Goal: Task Accomplishment & Management: Use online tool/utility

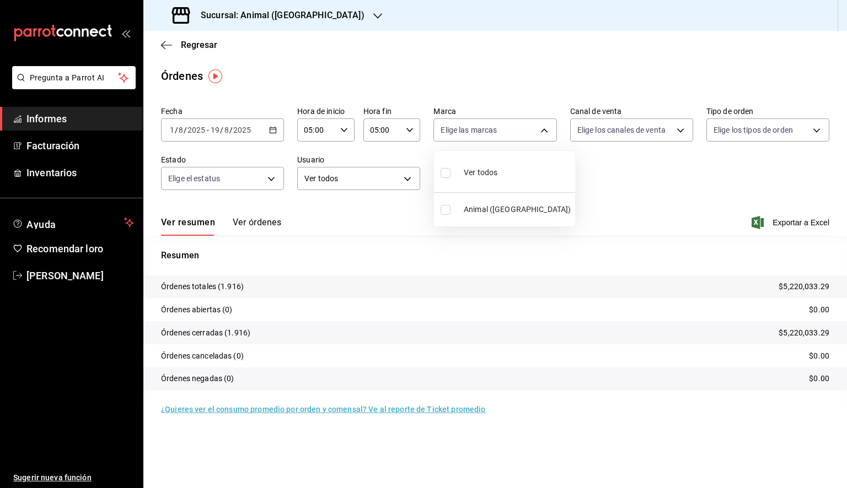
drag, startPoint x: 724, startPoint y: 1, endPoint x: 465, endPoint y: 39, distance: 261.9
click at [465, 39] on div at bounding box center [423, 244] width 847 height 488
click at [168, 44] on icon "button" at bounding box center [166, 45] width 11 height 10
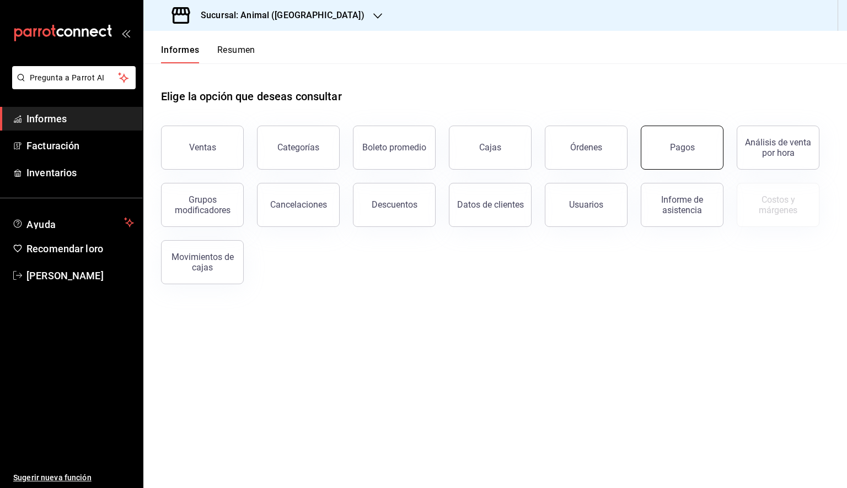
click at [661, 148] on button "Pagos" at bounding box center [681, 148] width 83 height 44
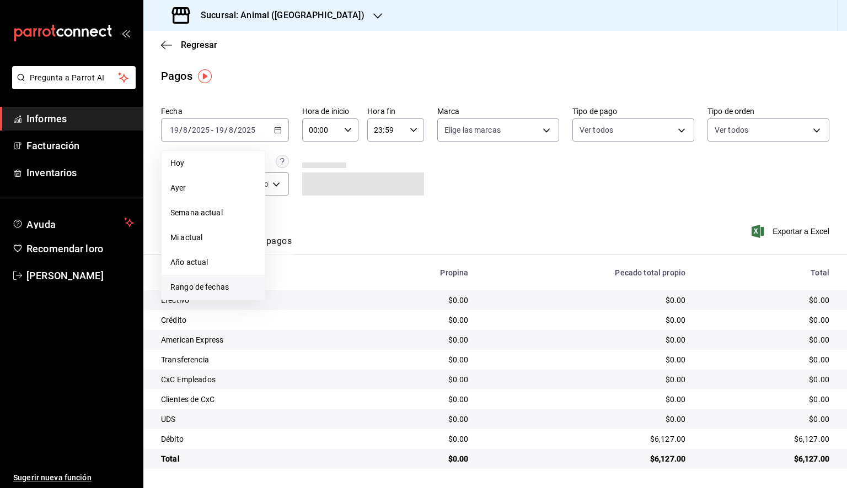
click at [204, 285] on font "Rango de fechas" at bounding box center [199, 287] width 58 height 9
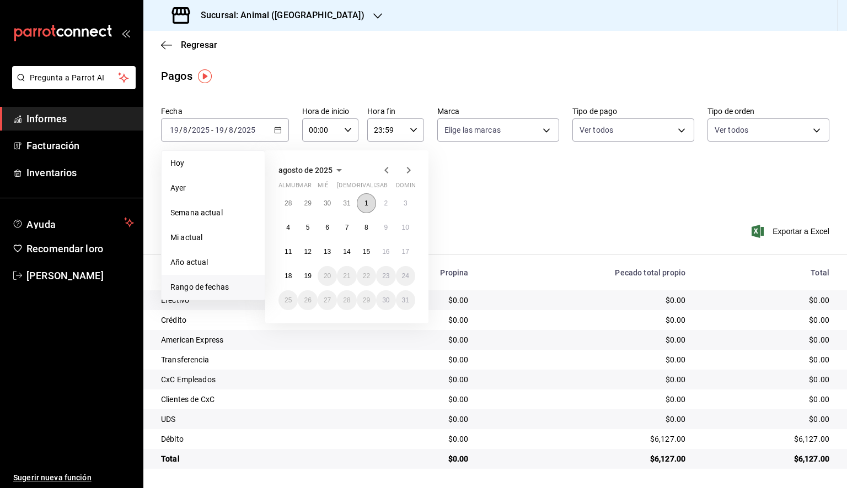
click at [366, 201] on font "1" at bounding box center [366, 204] width 4 height 8
click at [308, 275] on font "19" at bounding box center [307, 276] width 7 height 8
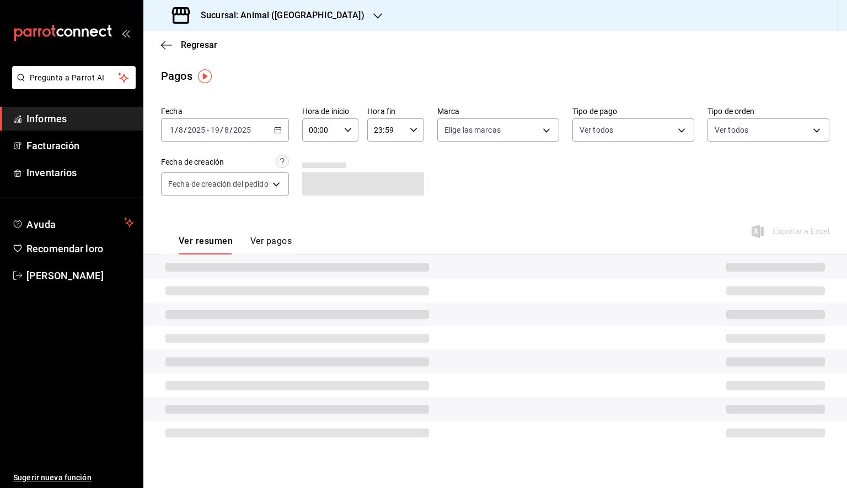
click at [352, 131] on icon "button" at bounding box center [348, 130] width 8 height 8
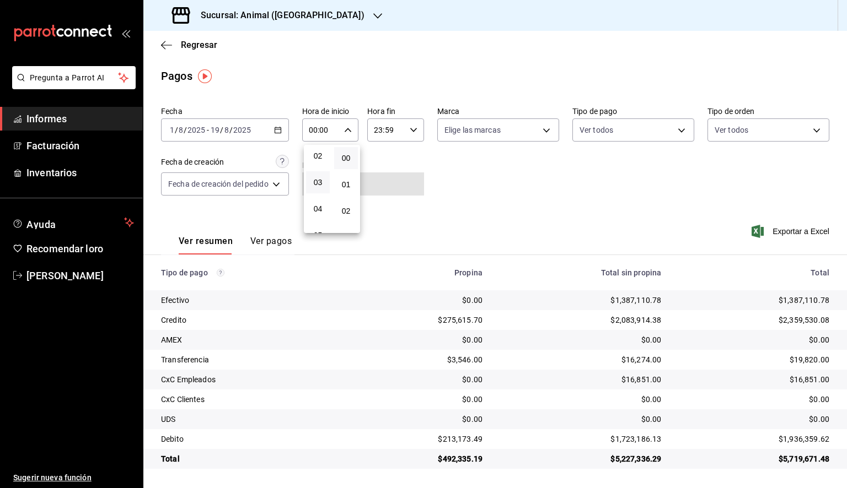
scroll to position [110, 0]
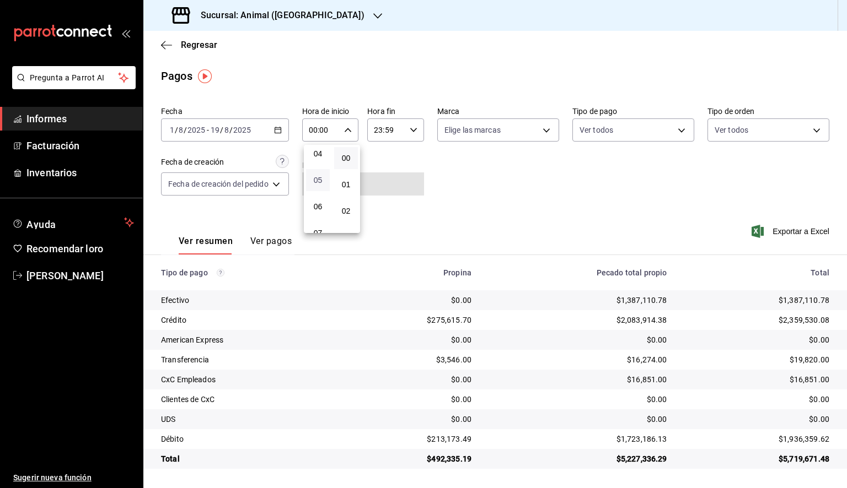
click at [317, 182] on font "05" at bounding box center [318, 180] width 9 height 9
type input "05:00"
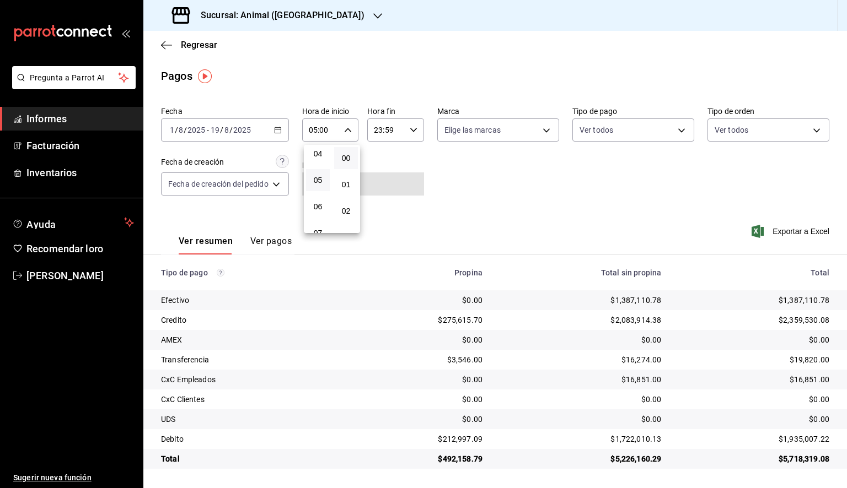
click at [411, 130] on div at bounding box center [423, 244] width 847 height 488
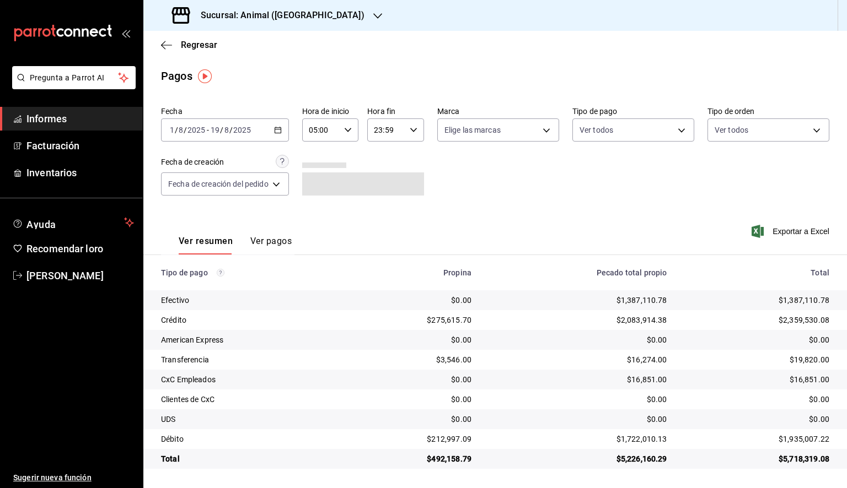
click at [411, 130] on icon "button" at bounding box center [413, 130] width 8 height 8
click at [382, 173] on font "05" at bounding box center [383, 174] width 9 height 9
click at [412, 158] on font "00" at bounding box center [411, 158] width 9 height 9
type input "05:00"
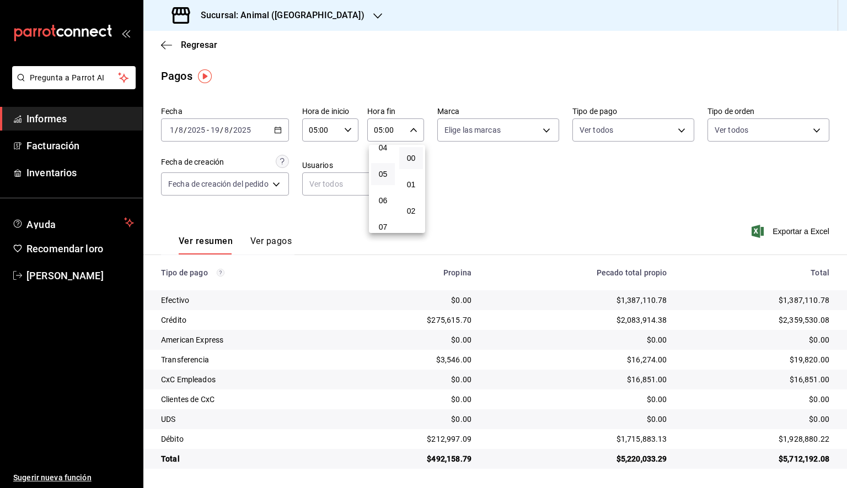
click at [528, 142] on div at bounding box center [423, 244] width 847 height 488
click at [529, 133] on body "Pregunta a Parrot AI Informes Facturación Inventarios Ayuda Recomendar loro [PE…" at bounding box center [423, 244] width 847 height 488
click at [501, 170] on font "Ver todos" at bounding box center [485, 172] width 34 height 9
type input "98bba0fd-3ba1-42e0-bfa8-4188b5c89202"
checkbox input "true"
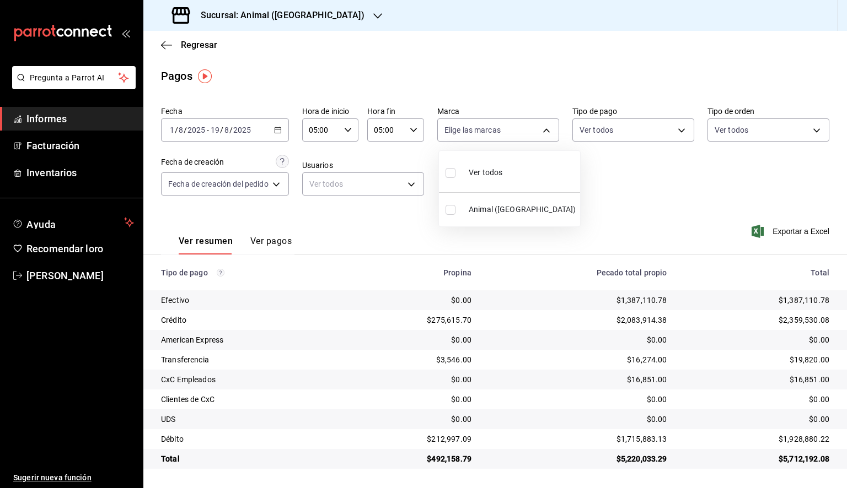
checkbox input "true"
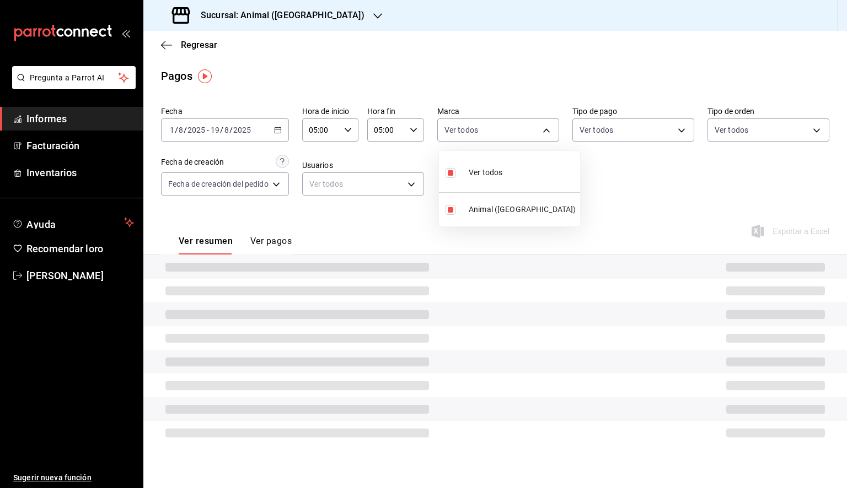
drag, startPoint x: 315, startPoint y: 9, endPoint x: 313, endPoint y: 18, distance: 9.5
click at [315, 10] on div at bounding box center [423, 244] width 847 height 488
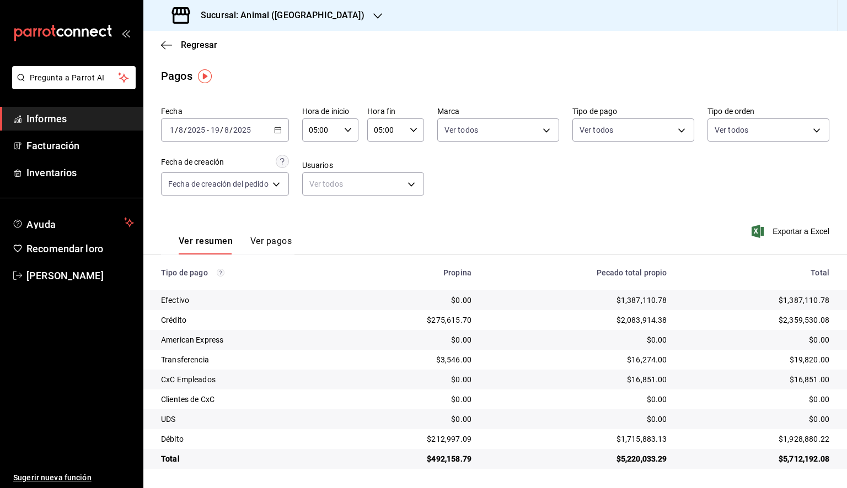
click at [373, 18] on icon "button" at bounding box center [377, 16] width 9 height 9
click at [218, 68] on font "Mochomos (Tijuana)" at bounding box center [188, 72] width 72 height 9
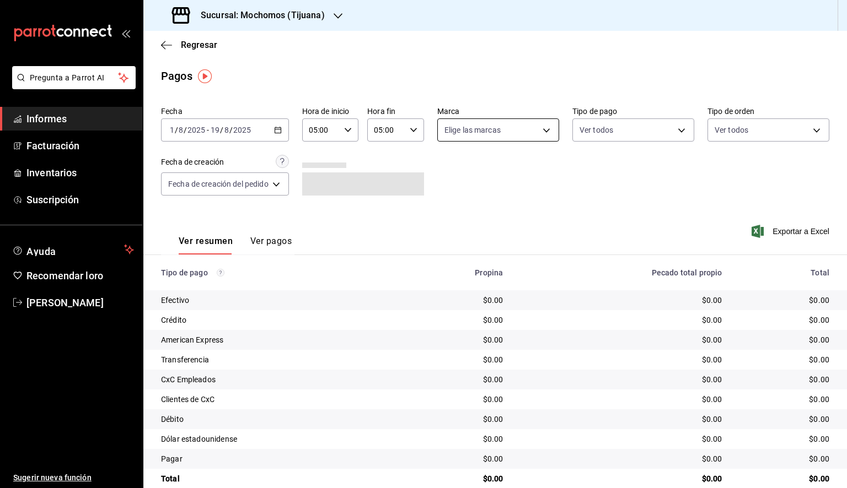
click at [518, 133] on body "Pregunta a Parrot AI Informes Facturación Inventarios Suscripción Ayuda Recomen…" at bounding box center [423, 244] width 847 height 488
click at [476, 171] on font "Ver todos" at bounding box center [483, 172] width 34 height 9
type input "c300ab0f-4e96-434a-ab79-9fec8b673c9f"
checkbox input "true"
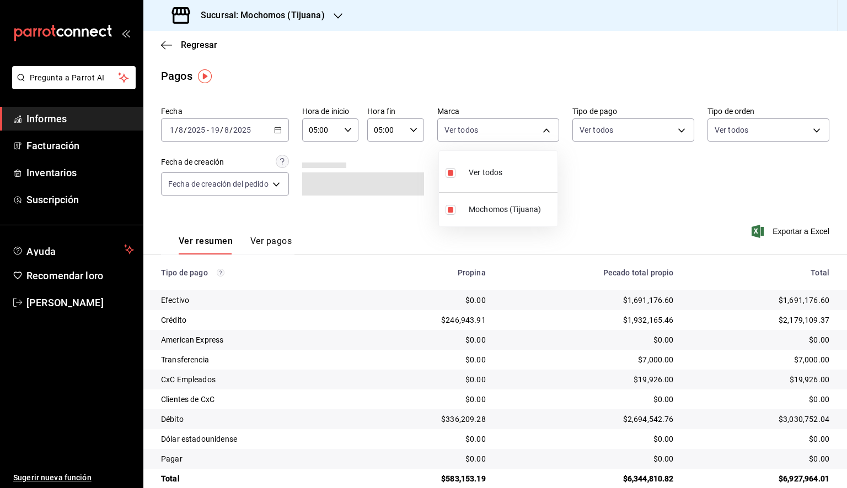
click at [784, 231] on div at bounding box center [423, 244] width 847 height 488
click at [784, 231] on font "Exportar a Excel" at bounding box center [800, 231] width 57 height 9
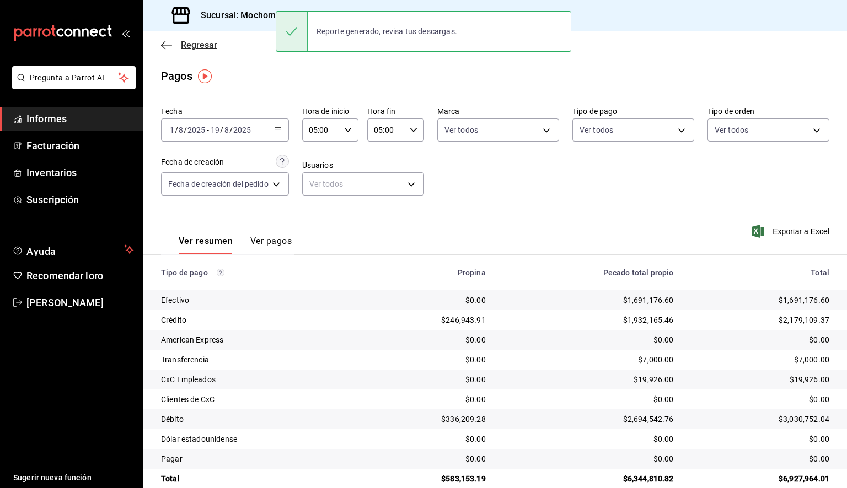
click at [187, 49] on font "Regresar" at bounding box center [199, 45] width 36 height 10
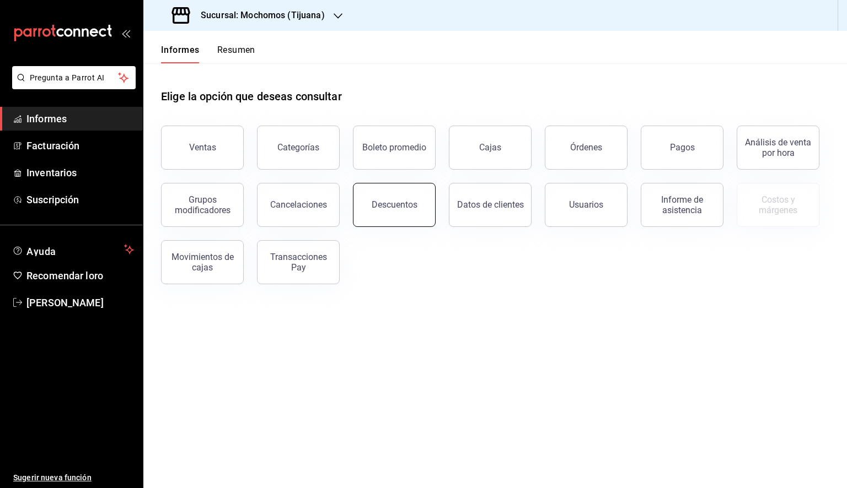
click at [386, 211] on button "Descuentos" at bounding box center [394, 205] width 83 height 44
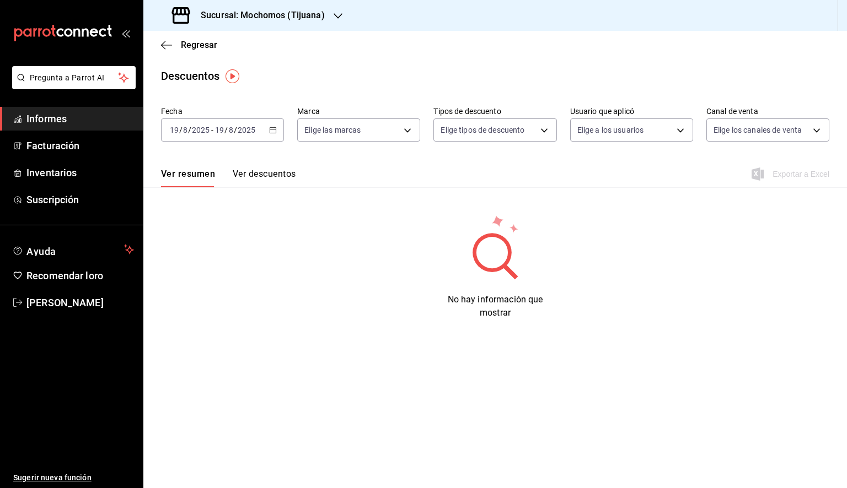
click at [277, 127] on div "[DATE] [DATE] - [DATE] [DATE]" at bounding box center [222, 129] width 123 height 23
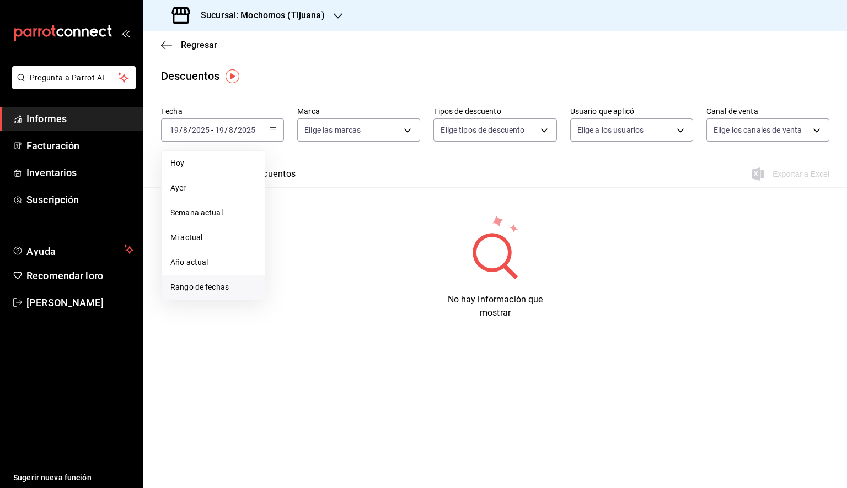
click at [198, 290] on font "Rango de fechas" at bounding box center [199, 287] width 58 height 9
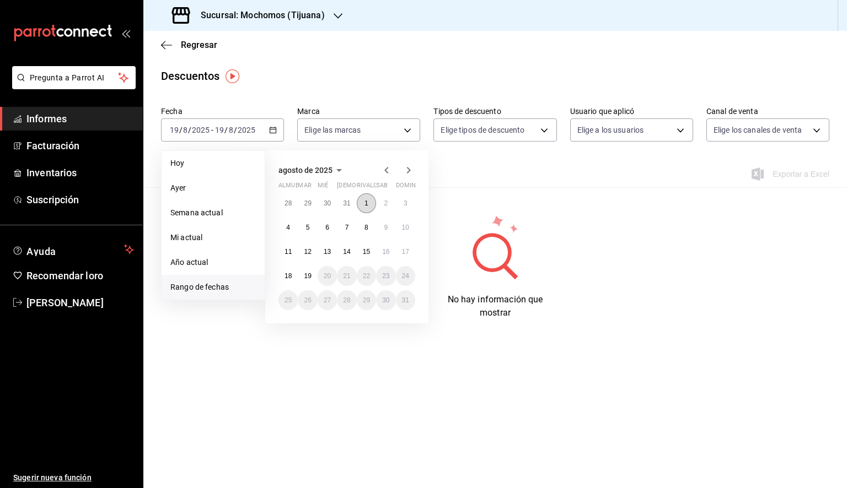
click at [373, 196] on button "1" at bounding box center [366, 203] width 19 height 20
click at [313, 277] on button "19" at bounding box center [307, 276] width 19 height 20
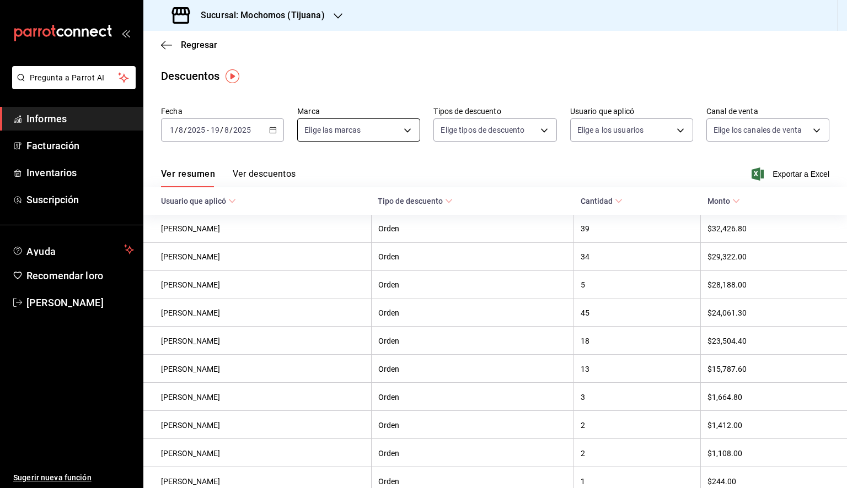
click at [395, 136] on body "Pregunta a Parrot AI Informes Facturación Inventarios Suscripción Ayuda Recomen…" at bounding box center [423, 244] width 847 height 488
click at [370, 179] on li "Ver todos" at bounding box center [356, 171] width 120 height 33
type input "c300ab0f-4e96-434a-ab79-9fec8b673c9f"
checkbox input "true"
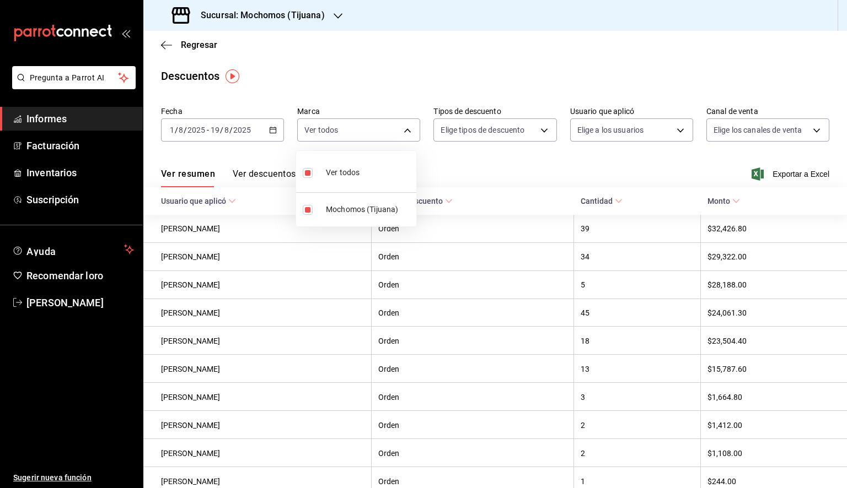
click at [584, 160] on div at bounding box center [423, 244] width 847 height 488
click at [790, 176] on font "Exportar a Excel" at bounding box center [800, 174] width 57 height 9
click at [330, 13] on div "Sucursal: Mochomos (Tijuana)" at bounding box center [249, 15] width 195 height 31
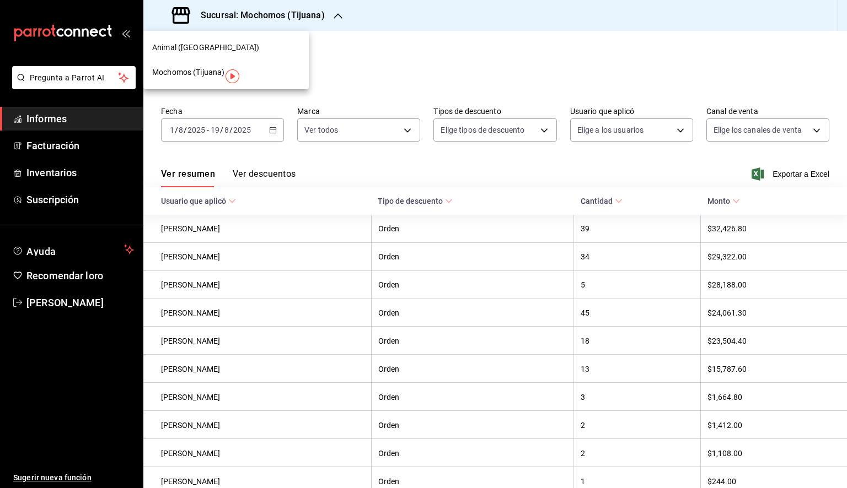
click at [207, 46] on font "Animal ([GEOGRAPHIC_DATA])" at bounding box center [205, 47] width 107 height 9
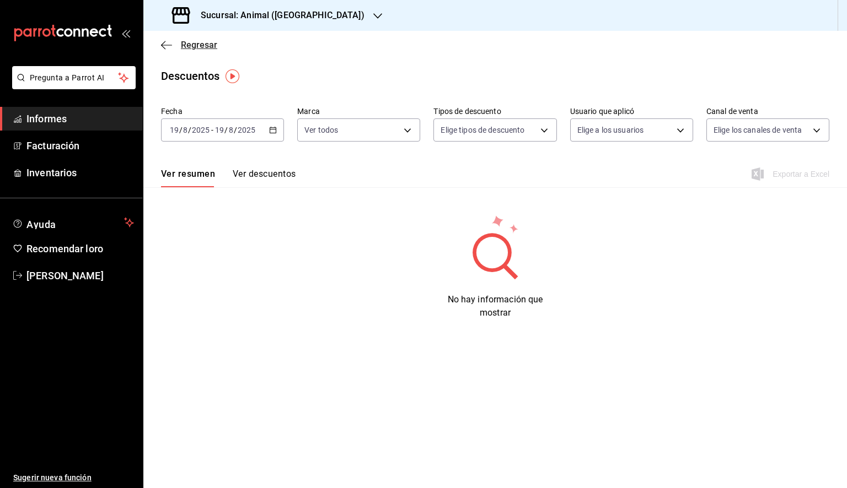
click at [166, 49] on icon "button" at bounding box center [166, 45] width 11 height 10
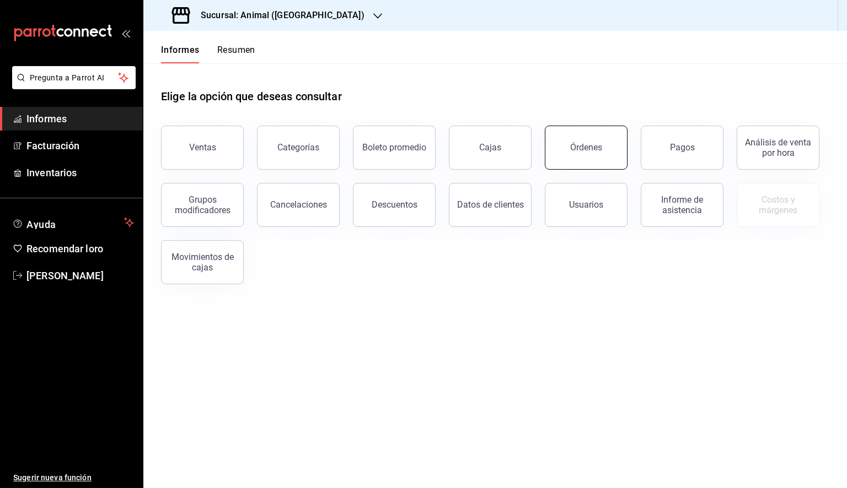
click at [597, 137] on button "Órdenes" at bounding box center [586, 148] width 83 height 44
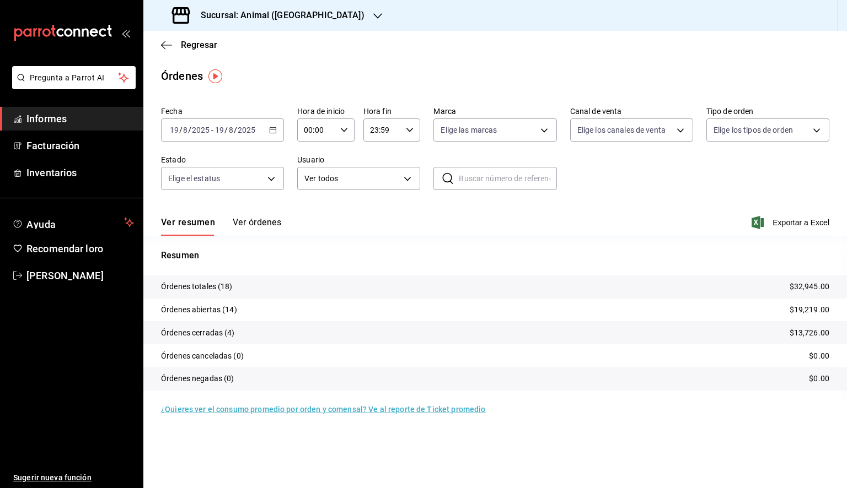
click at [285, 133] on div "Fecha [DATE] [DATE] - [DATE] [DATE] Hora de inicio 00:00 Hora de inicio Hora fi…" at bounding box center [495, 152] width 668 height 101
click at [279, 131] on div "[DATE] [DATE] - [DATE] [DATE]" at bounding box center [222, 129] width 123 height 23
click at [197, 284] on font "Rango de fechas" at bounding box center [199, 287] width 58 height 9
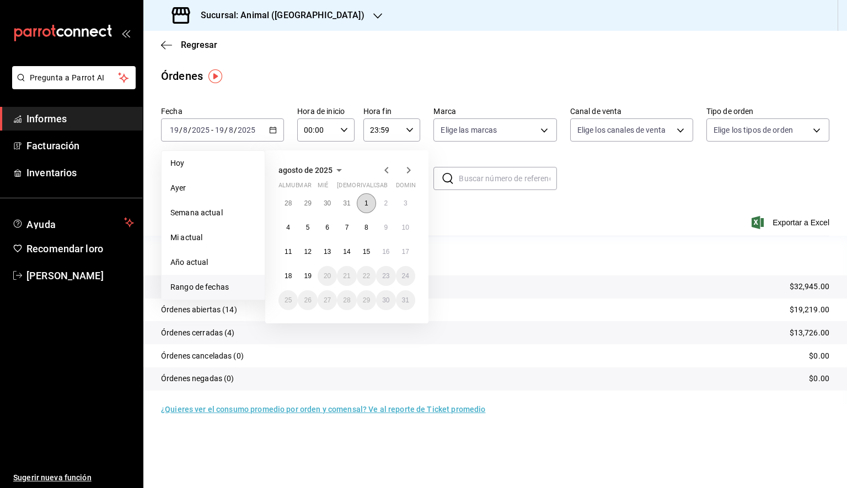
click at [368, 201] on font "1" at bounding box center [366, 204] width 4 height 8
click at [310, 277] on font "19" at bounding box center [307, 276] width 7 height 8
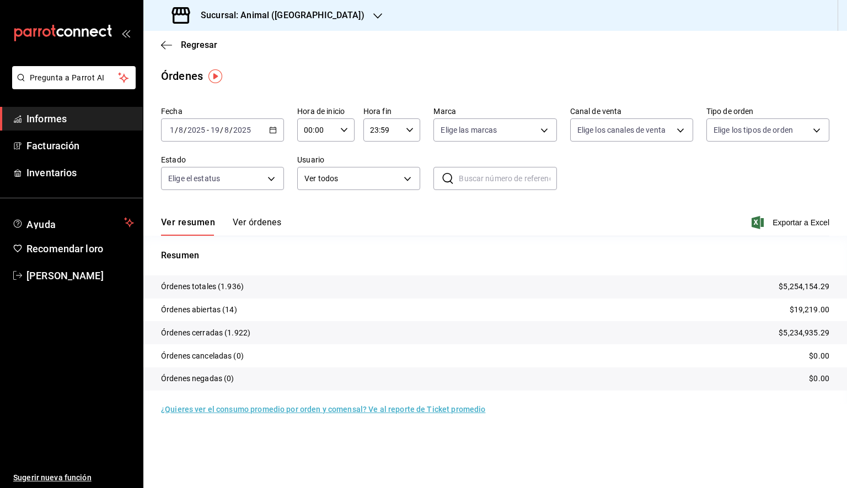
click at [319, 134] on input "00:00" at bounding box center [316, 130] width 39 height 22
click at [311, 180] on font "05" at bounding box center [311, 180] width 9 height 9
type input "05:00"
click at [398, 142] on div at bounding box center [423, 244] width 847 height 488
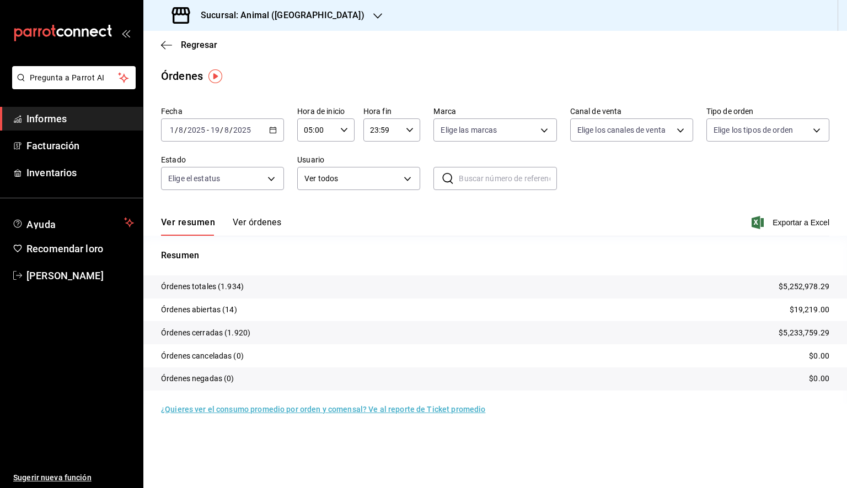
click at [405, 134] on div "23:59 Hora fin" at bounding box center [391, 129] width 57 height 23
click at [380, 188] on button "05" at bounding box center [377, 180] width 24 height 22
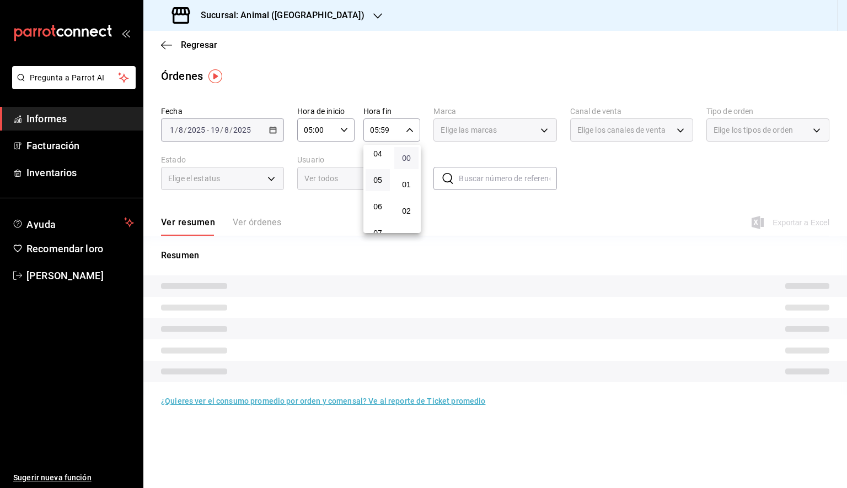
click at [408, 159] on font "00" at bounding box center [406, 158] width 9 height 9
type input "05:00"
click at [499, 137] on div at bounding box center [423, 244] width 847 height 488
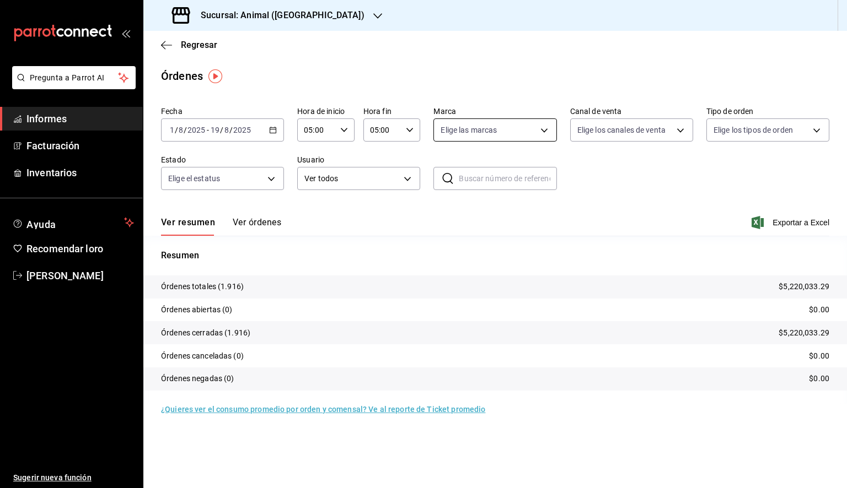
click at [483, 131] on body "Pregunta a Parrot AI Informes Facturación Inventarios Ayuda Recomendar loro [PE…" at bounding box center [423, 244] width 847 height 488
click at [489, 169] on font "Ver todos" at bounding box center [480, 172] width 34 height 9
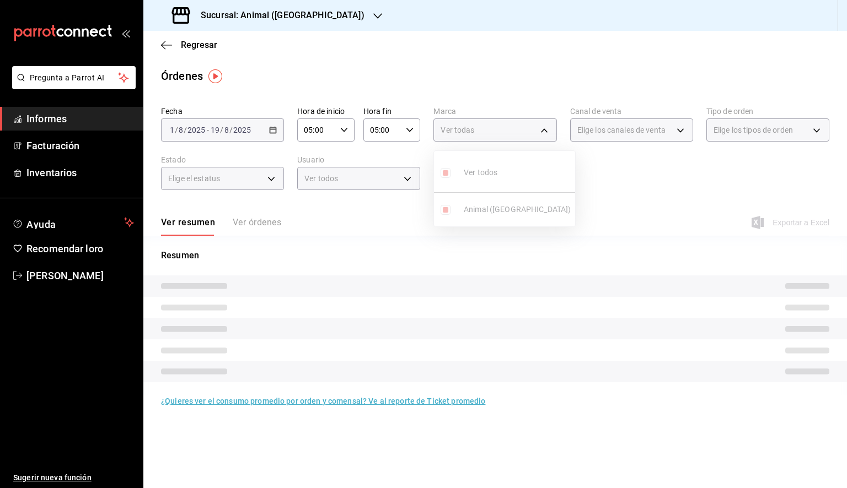
type input "98bba0fd-3ba1-42e0-bfa8-4188b5c89202"
checkbox input "true"
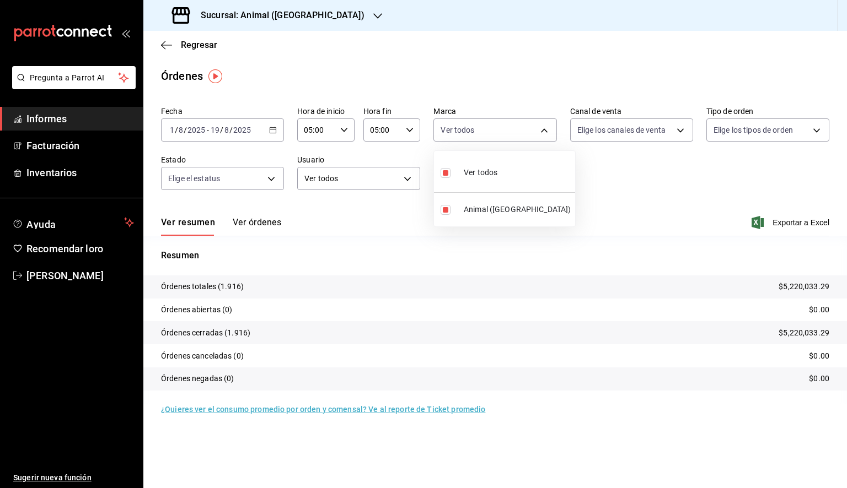
click at [714, 164] on div at bounding box center [423, 244] width 847 height 488
click at [801, 221] on font "Exportar a Excel" at bounding box center [800, 222] width 57 height 9
click at [800, 218] on font "Exportar a Excel" at bounding box center [800, 222] width 57 height 9
click at [168, 45] on icon "button" at bounding box center [166, 45] width 11 height 10
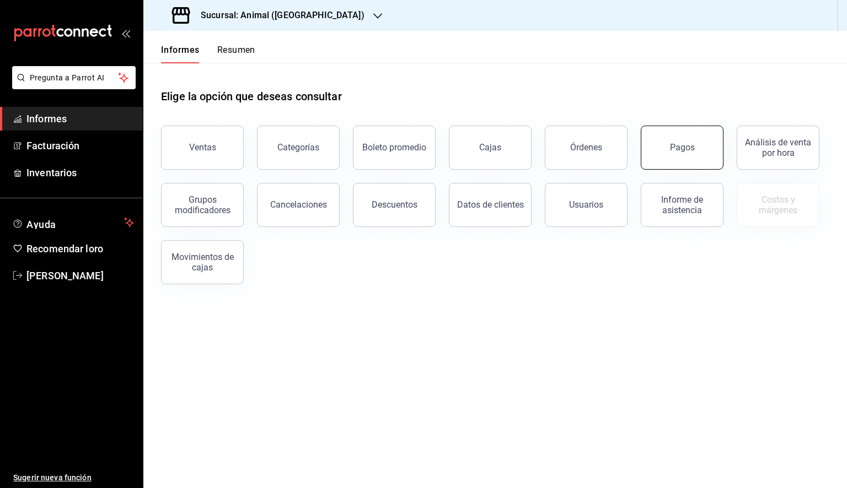
click at [697, 138] on button "Pagos" at bounding box center [681, 148] width 83 height 44
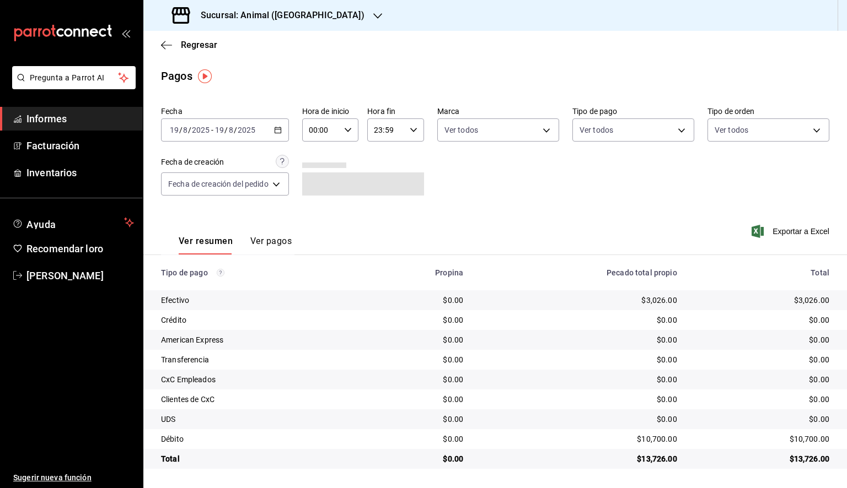
click at [279, 127] on icon "button" at bounding box center [278, 130] width 8 height 8
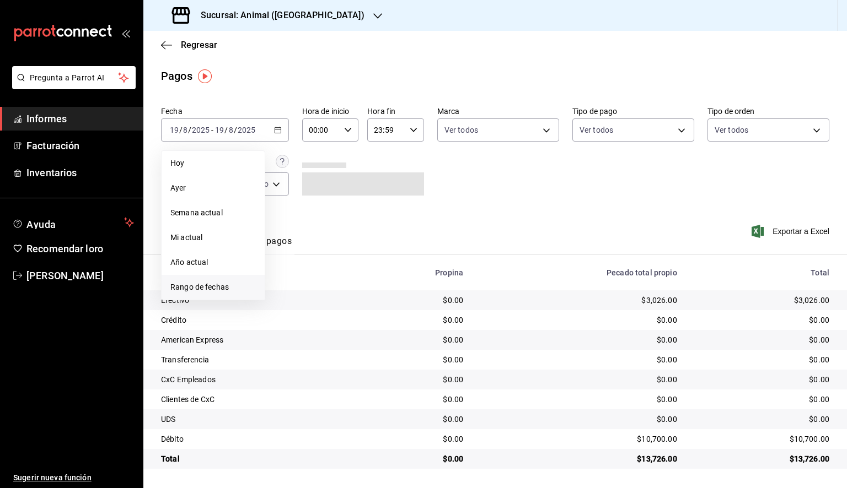
click at [198, 282] on span "Rango de fechas" at bounding box center [212, 288] width 85 height 12
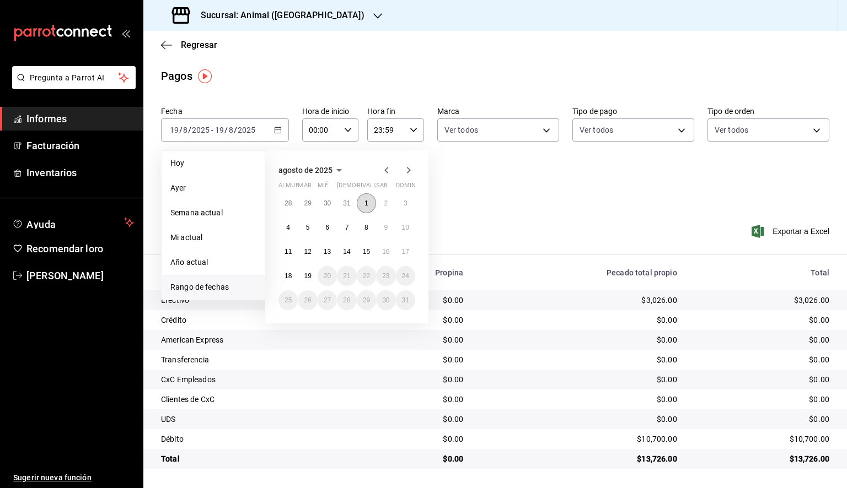
click at [365, 200] on font "1" at bounding box center [366, 204] width 4 height 8
click at [312, 274] on button "19" at bounding box center [307, 276] width 19 height 20
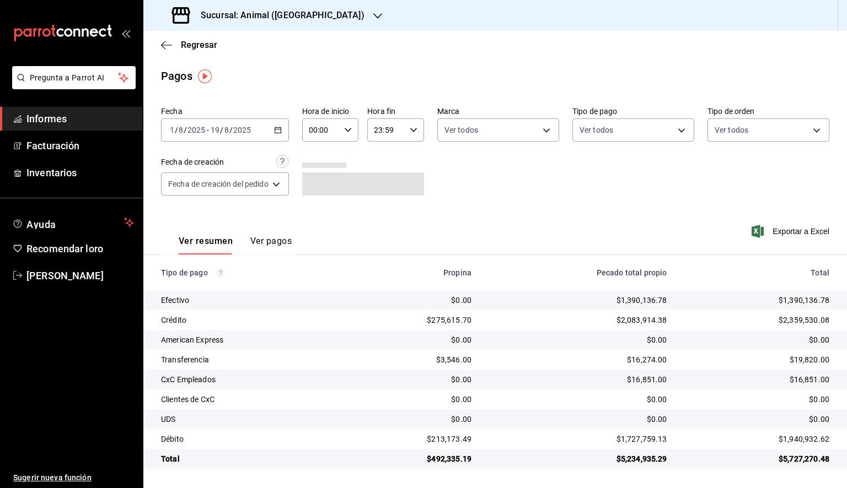
click at [344, 136] on div "00:00 Hora de inicio" at bounding box center [330, 129] width 57 height 23
click at [319, 184] on font "05" at bounding box center [318, 180] width 9 height 9
type input "05:00"
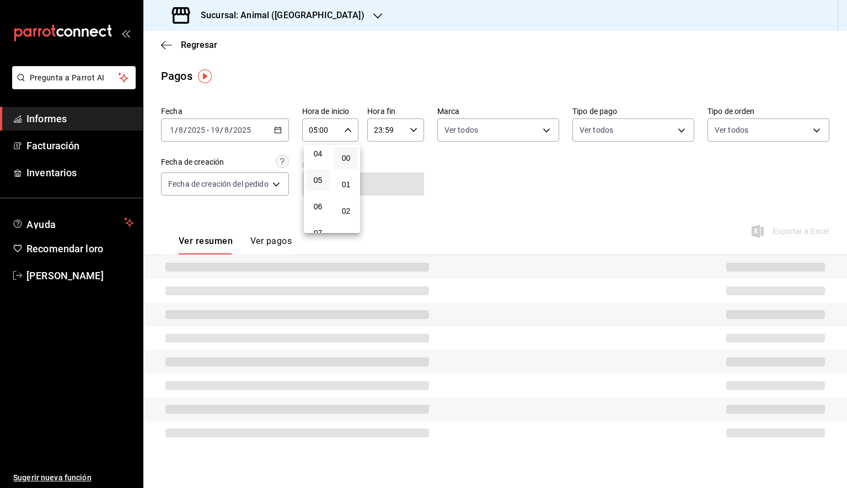
click at [397, 135] on div at bounding box center [423, 244] width 847 height 488
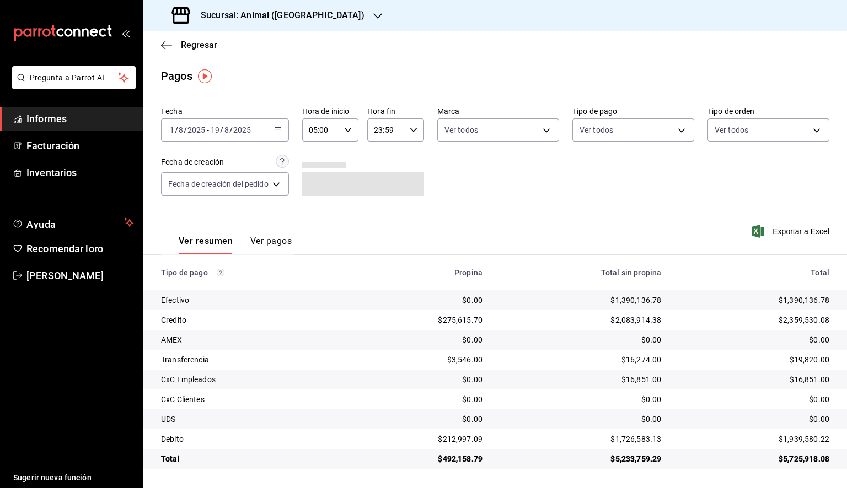
click at [403, 136] on input "23:59" at bounding box center [386, 130] width 38 height 22
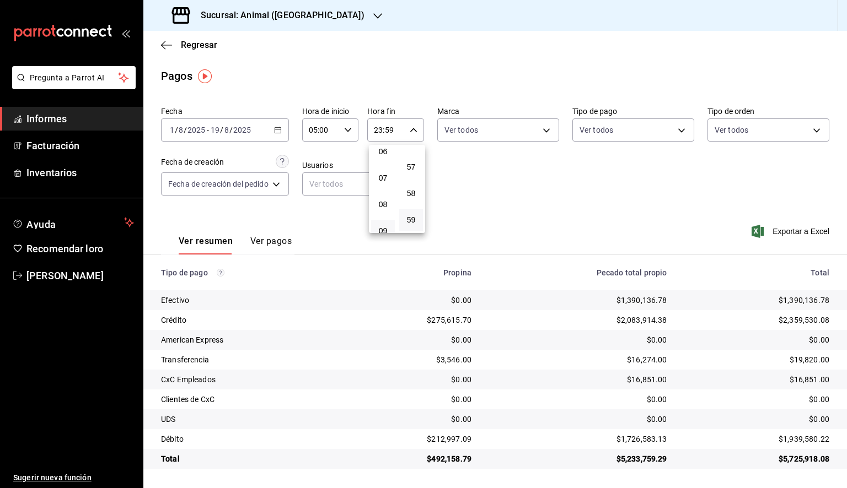
scroll to position [110, 0]
click at [384, 184] on font "05" at bounding box center [383, 180] width 9 height 9
click at [409, 159] on font "00" at bounding box center [411, 158] width 9 height 9
type input "05:00"
click at [513, 141] on div at bounding box center [423, 244] width 847 height 488
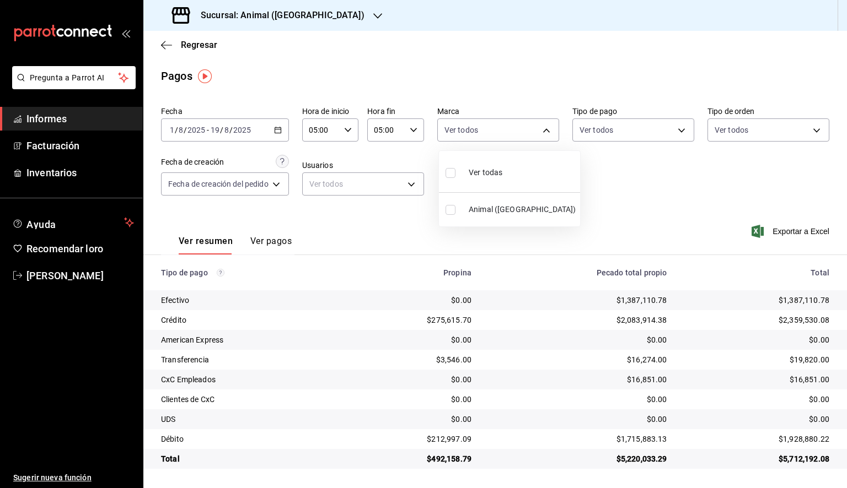
click at [514, 133] on body "Pregunta a Parrot AI Informes Facturación Inventarios Ayuda Recomendar loro [PE…" at bounding box center [423, 244] width 847 height 488
click at [485, 177] on span "Ver todos" at bounding box center [485, 173] width 34 height 12
type input "98bba0fd-3ba1-42e0-bfa8-4188b5c89202"
checkbox input "true"
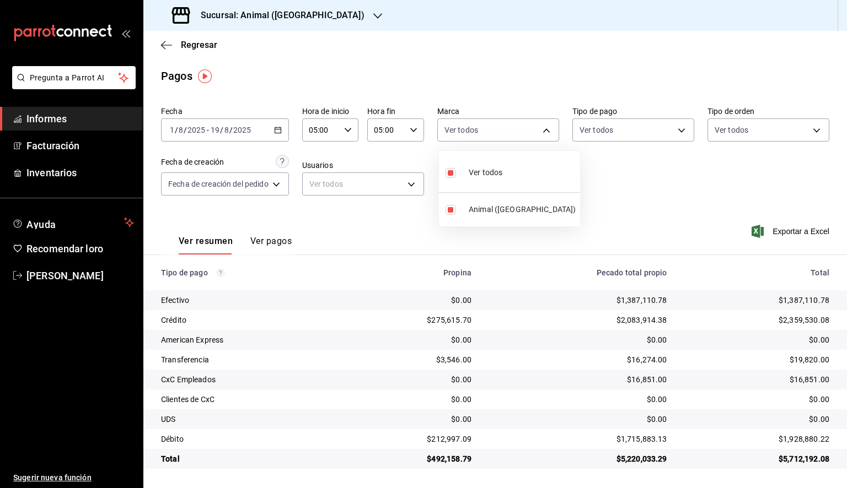
click at [675, 170] on div at bounding box center [423, 244] width 847 height 488
click at [783, 227] on font "Exportar a Excel" at bounding box center [800, 231] width 57 height 9
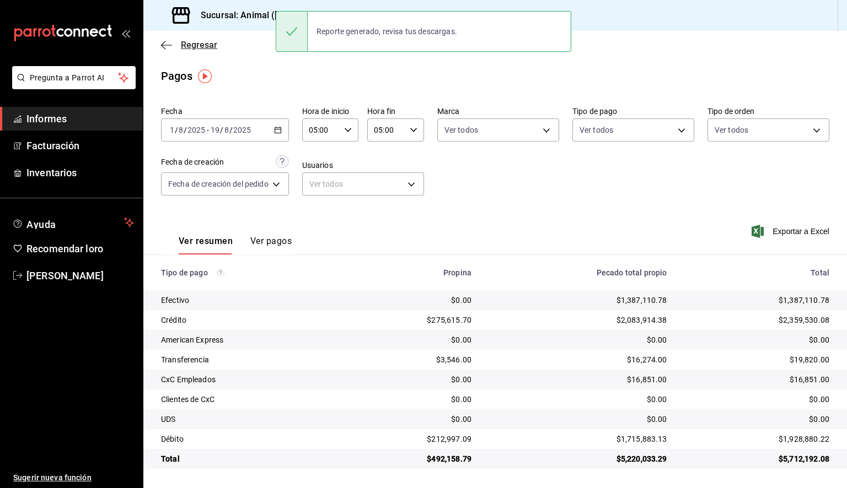
click at [166, 44] on icon "button" at bounding box center [166, 45] width 11 height 10
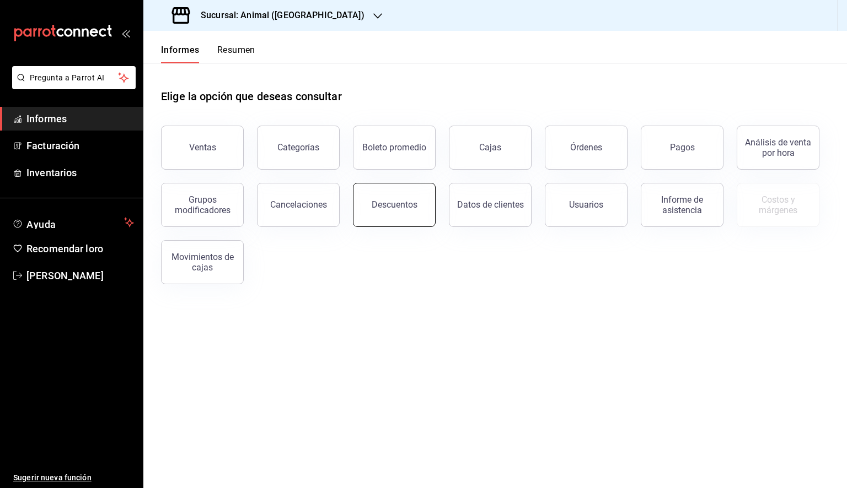
click at [416, 217] on button "Descuentos" at bounding box center [394, 205] width 83 height 44
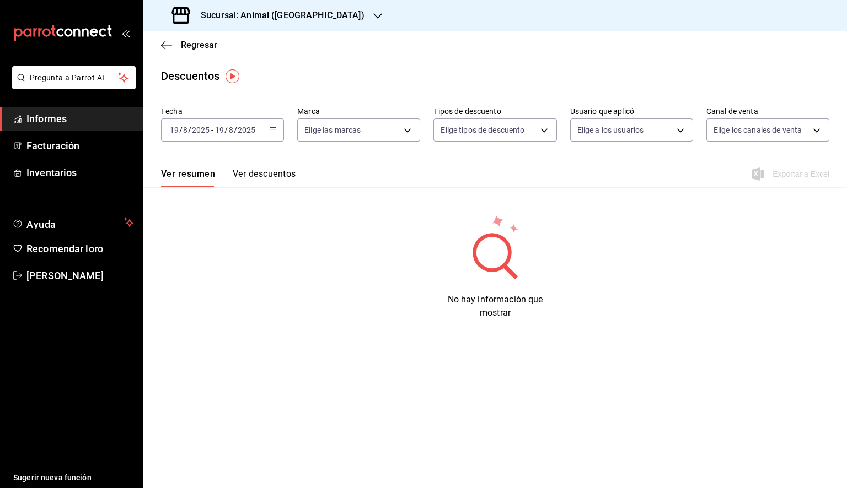
click at [269, 132] on icon "button" at bounding box center [273, 130] width 8 height 8
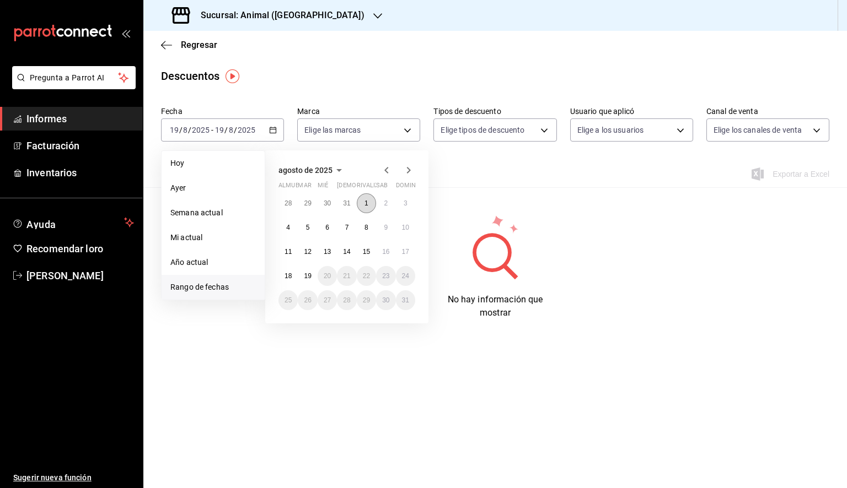
click at [364, 207] on button "1" at bounding box center [366, 203] width 19 height 20
click at [308, 272] on font "19" at bounding box center [307, 276] width 7 height 8
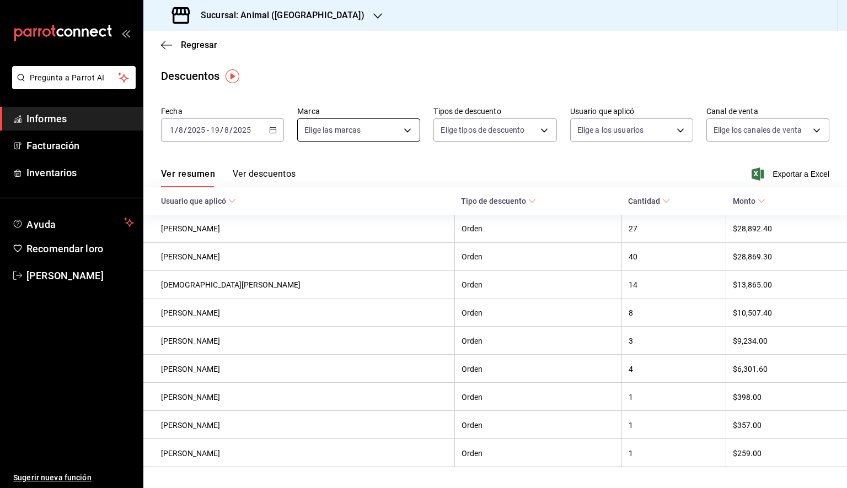
click at [392, 139] on body "Pregunta a Parrot AI Informes Facturación Inventarios Ayuda Recomendar loro [PE…" at bounding box center [423, 244] width 847 height 488
click at [392, 134] on div at bounding box center [423, 244] width 847 height 488
click at [392, 134] on body "Pregunta a Parrot AI Informes Facturación Inventarios Ayuda Recomendar loro [PE…" at bounding box center [423, 244] width 847 height 488
click at [362, 173] on li "Ver todos" at bounding box center [366, 171] width 141 height 33
type input "98bba0fd-3ba1-42e0-bfa8-4188b5c89202"
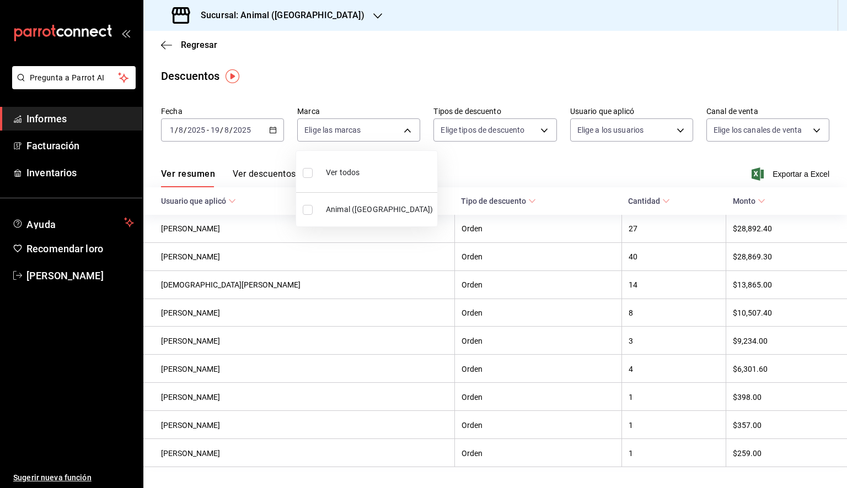
checkbox input "true"
click at [500, 138] on div at bounding box center [423, 244] width 847 height 488
click at [500, 138] on body "Pregunta a Parrot AI Informes Facturación Inventarios Ayuda Recomendar loro [PE…" at bounding box center [423, 244] width 847 height 488
click at [500, 138] on div at bounding box center [423, 244] width 847 height 488
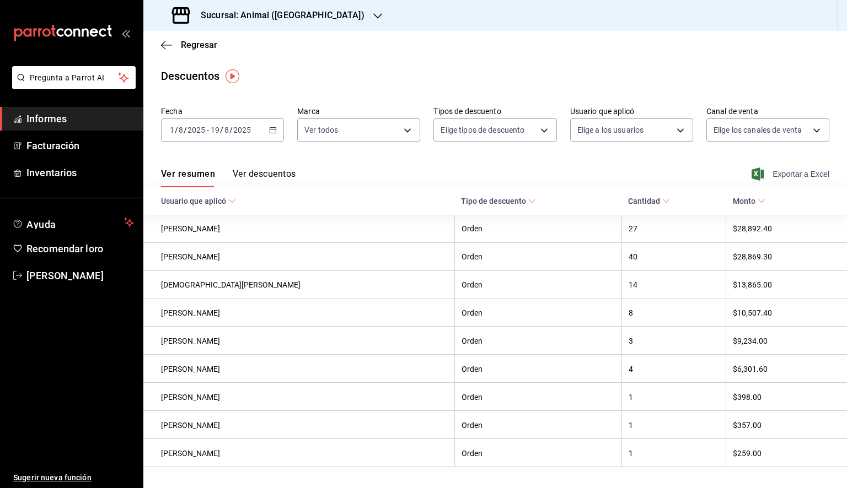
click at [777, 171] on font "Exportar a Excel" at bounding box center [800, 174] width 57 height 9
